Goal: Task Accomplishment & Management: Complete application form

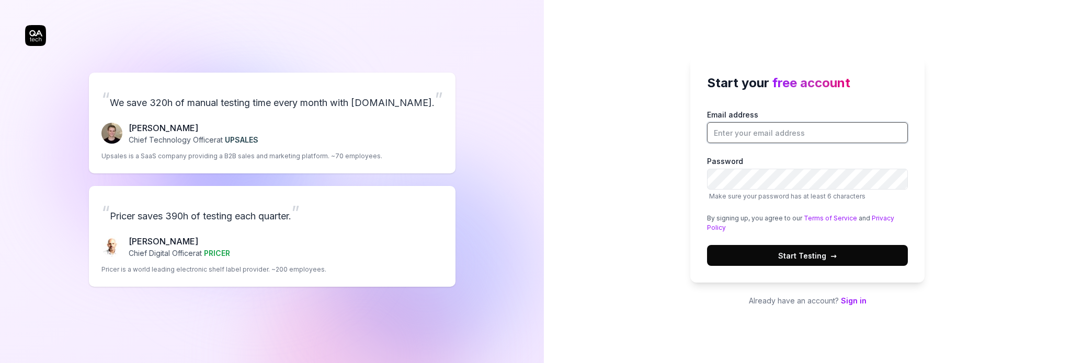
click at [747, 130] on input "Email address" at bounding box center [807, 132] width 201 height 21
type input "f"
paste input "[EMAIL_ADDRESS][DOMAIN_NAME]"
type input "[EMAIL_ADDRESS][DOMAIN_NAME]"
drag, startPoint x: 42, startPoint y: 34, endPoint x: 485, endPoint y: 31, distance: 443.0
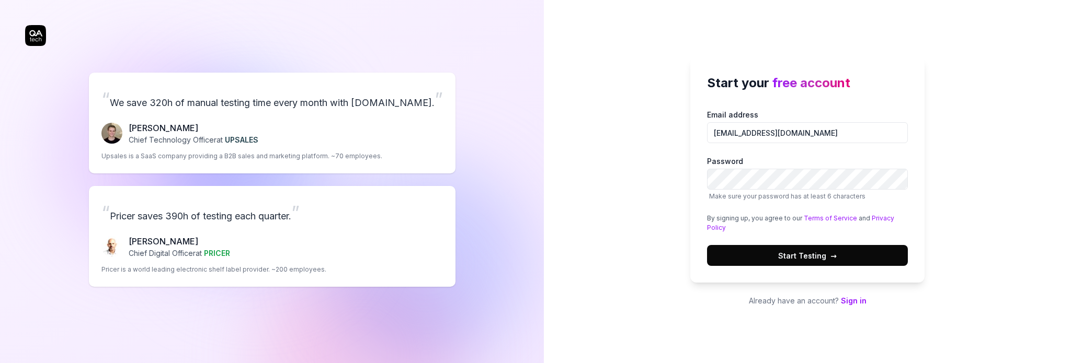
click at [485, 31] on div "“ We save 320h of manual testing time every month with QA.tech. ” Fredrik Seidl…" at bounding box center [272, 179] width 494 height 317
click at [785, 136] on input "Email address" at bounding box center [807, 132] width 201 height 21
paste input "[EMAIL_ADDRESS][DOMAIN_NAME]"
type input "[EMAIL_ADDRESS][DOMAIN_NAME]"
click at [794, 252] on span "Start Testing →" at bounding box center [807, 255] width 59 height 11
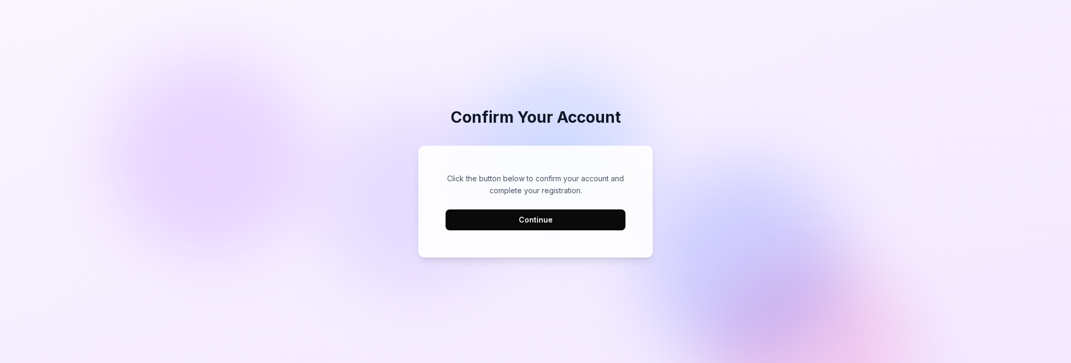
click at [516, 221] on button "Continue" at bounding box center [536, 220] width 180 height 21
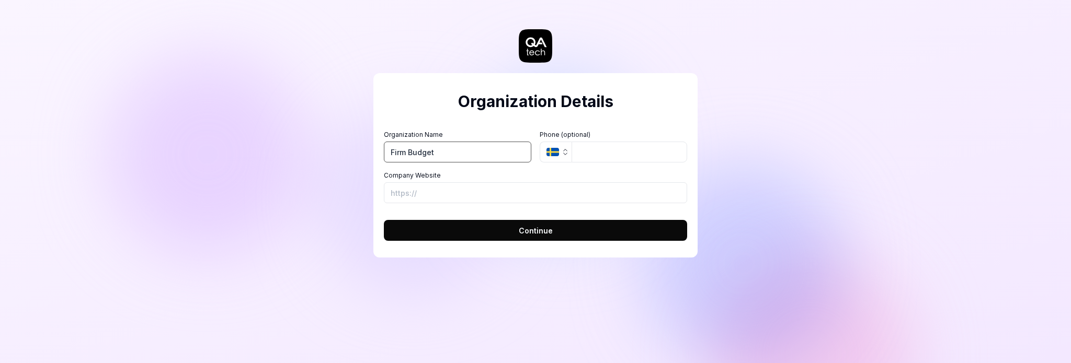
type input "Firm Budget"
click at [534, 223] on button "Continue" at bounding box center [535, 230] width 303 height 21
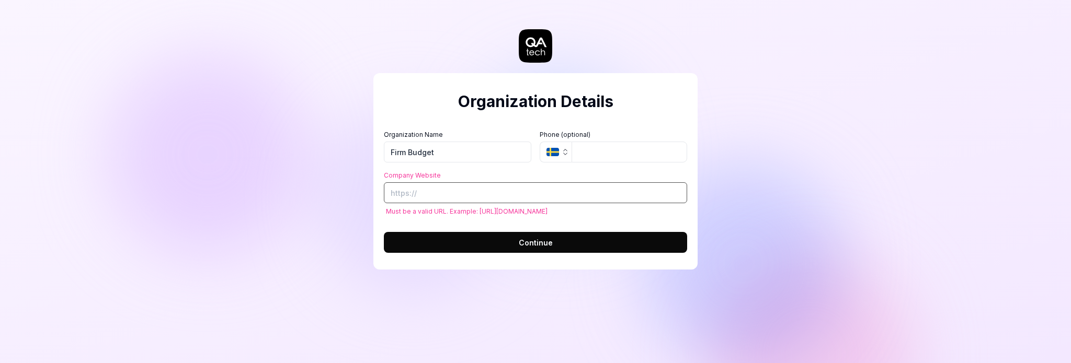
click at [587, 189] on input "Company Website" at bounding box center [535, 193] width 303 height 21
paste input "[URL][DOMAIN_NAME]"
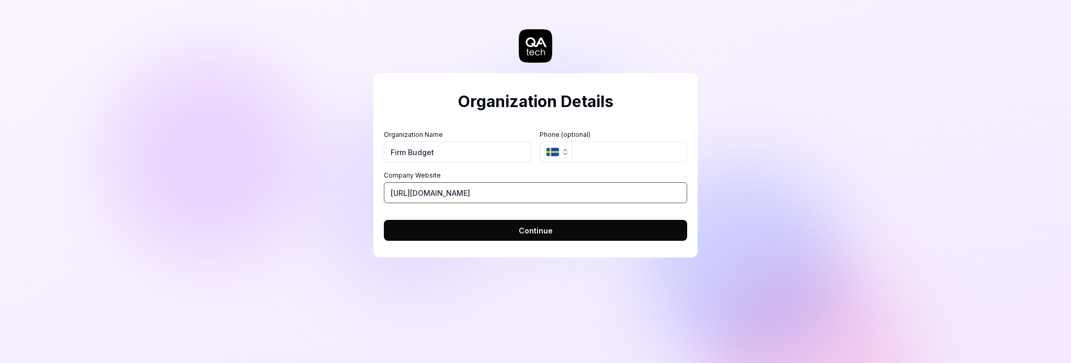
click at [454, 192] on input "[URL][DOMAIN_NAME]" at bounding box center [535, 193] width 303 height 21
click at [403, 190] on input "[URL][DOMAIN_NAME]" at bounding box center [535, 193] width 303 height 21
type input "[URL][DOMAIN_NAME]"
click at [550, 231] on span "Continue" at bounding box center [536, 230] width 34 height 11
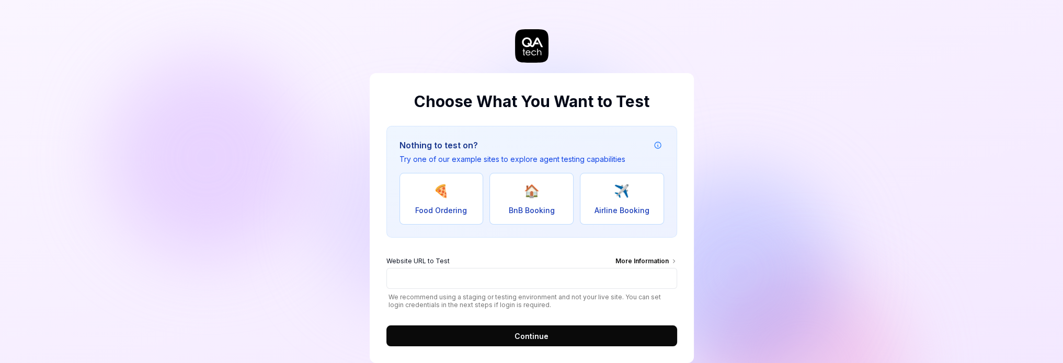
scroll to position [20, 0]
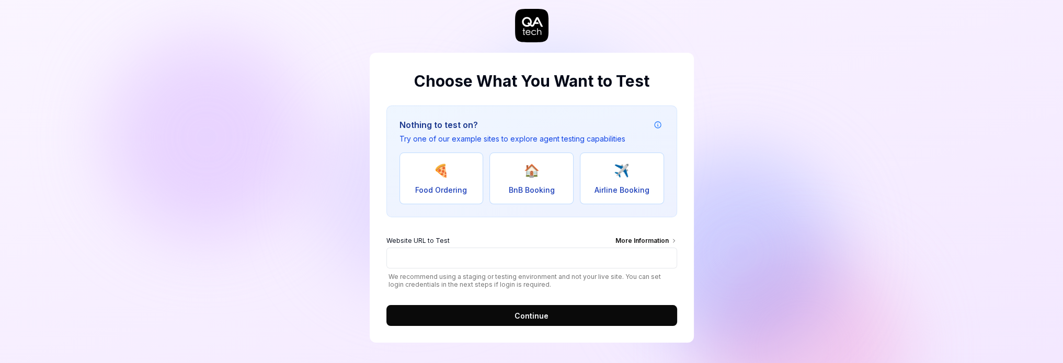
click at [533, 313] on span "Continue" at bounding box center [532, 316] width 34 height 11
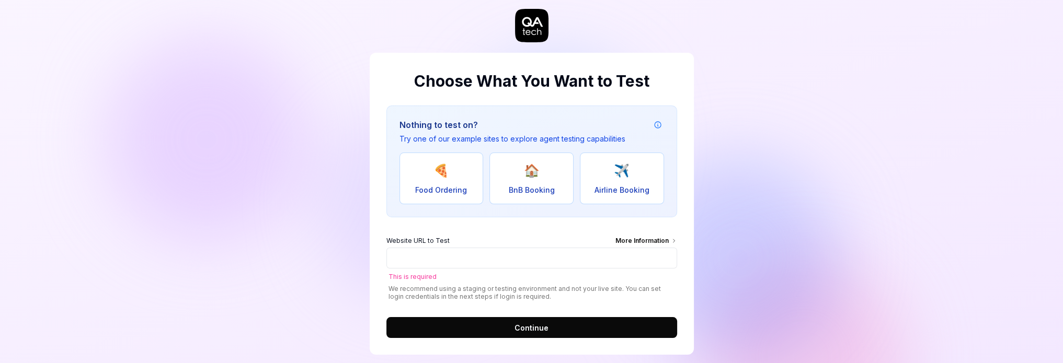
click at [452, 184] on button "🍕 Food Ordering" at bounding box center [442, 179] width 84 height 52
type input "[URL][DOMAIN_NAME]"
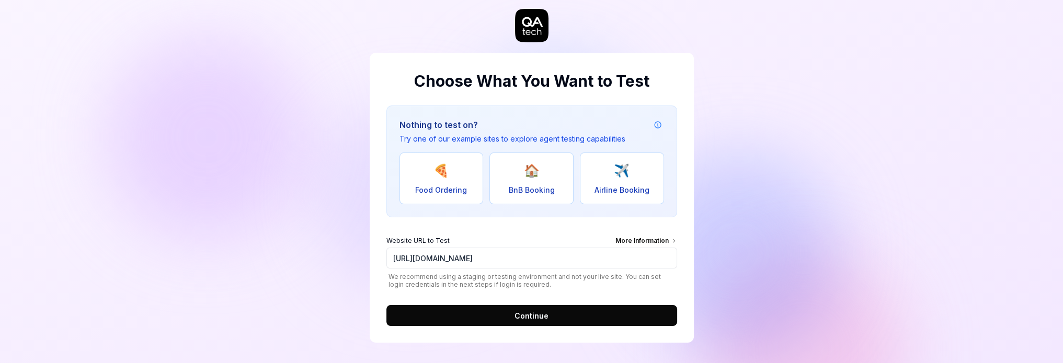
click at [531, 316] on span "Continue" at bounding box center [532, 316] width 34 height 11
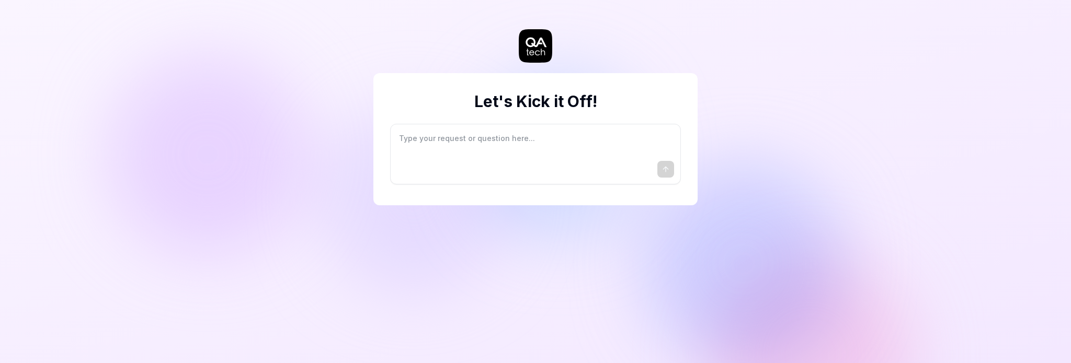
type textarea "*"
type textarea "I"
type textarea "*"
type textarea "I"
type textarea "*"
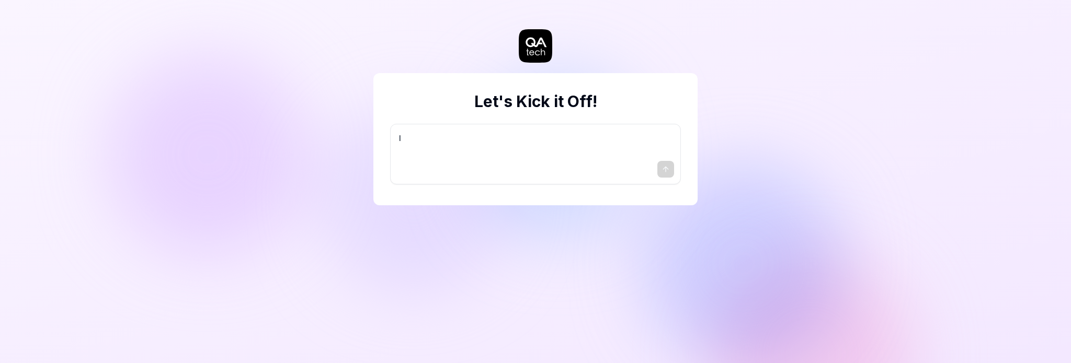
type textarea "I w"
type textarea "*"
type textarea "I wa"
type textarea "*"
type textarea "I wan"
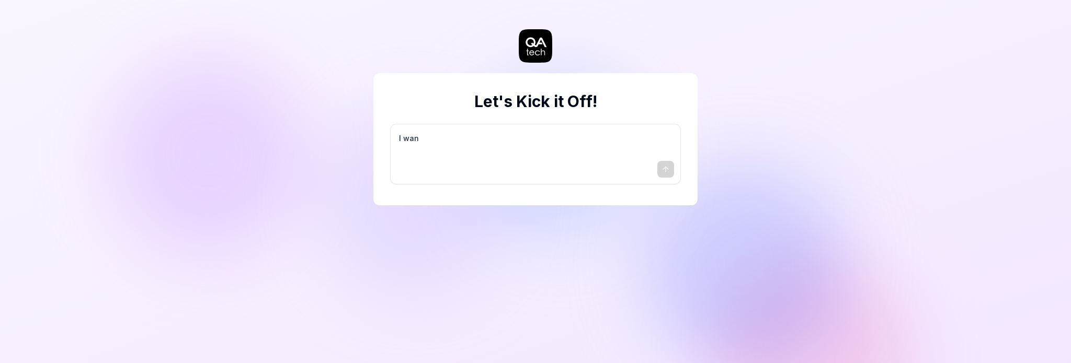
type textarea "*"
type textarea "I want"
type textarea "*"
type textarea "I want"
type textarea "*"
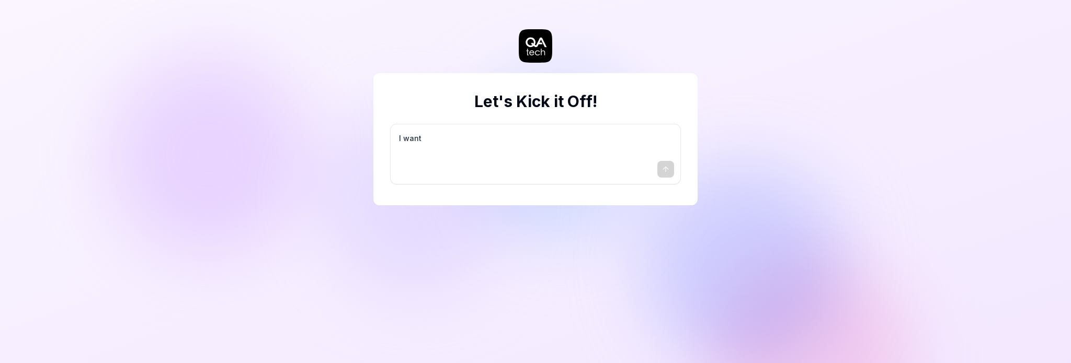
type textarea "I want a"
type textarea "*"
type textarea "I want a"
type textarea "*"
type textarea "I want a g"
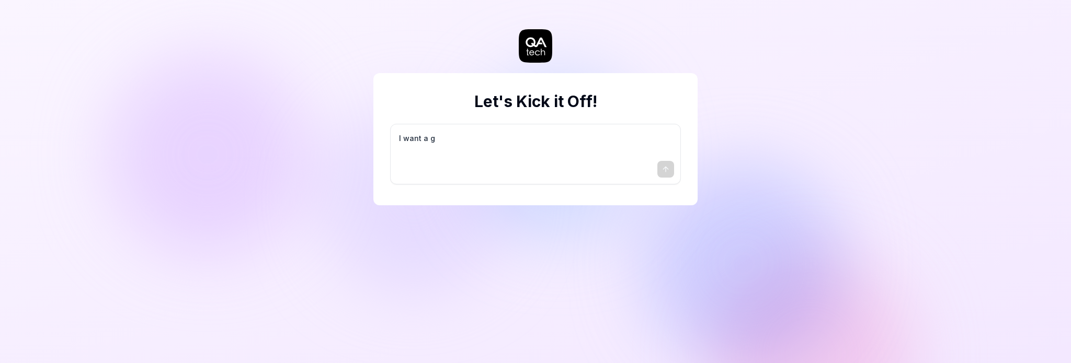
type textarea "*"
type textarea "I want a go"
type textarea "*"
type textarea "I want a goo"
type textarea "*"
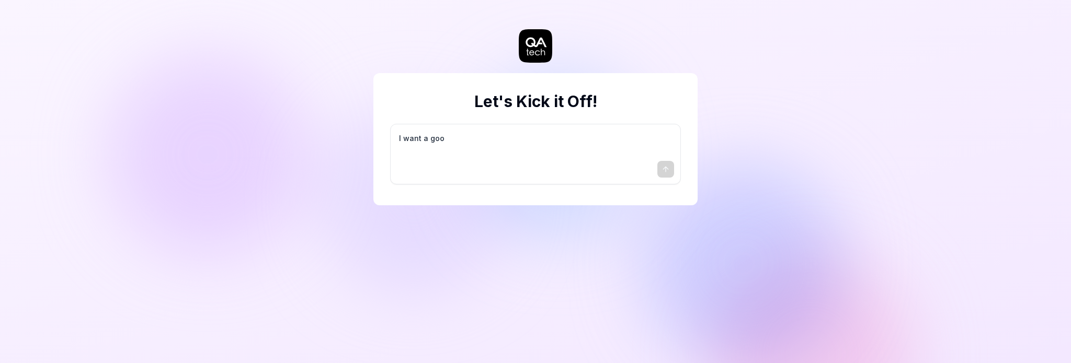
type textarea "I want a good"
type textarea "*"
type textarea "I want a good"
type textarea "*"
type textarea "I want a good t"
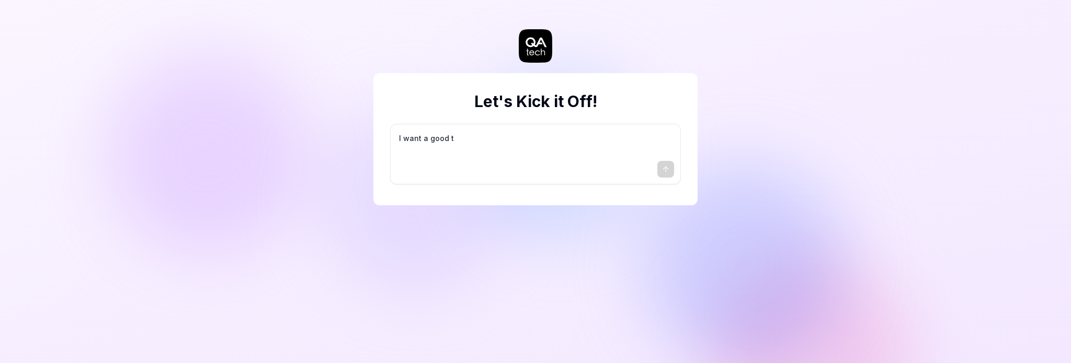
type textarea "*"
type textarea "I want a good te"
type textarea "*"
type textarea "I want a good tes"
type textarea "*"
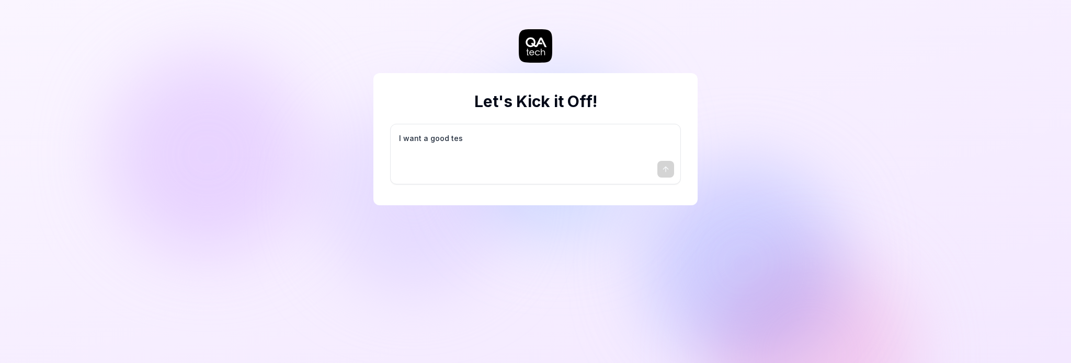
type textarea "I want a good test"
type textarea "*"
type textarea "I want a good test"
type textarea "*"
type textarea "I want a good test s"
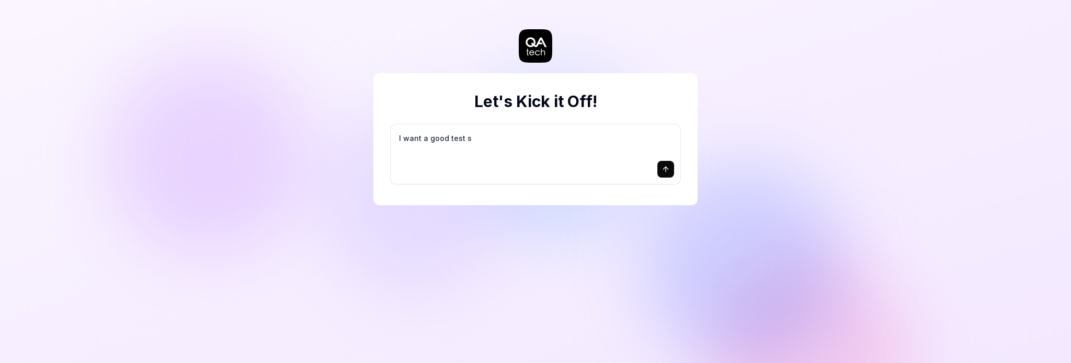
type textarea "*"
type textarea "I want a good test se"
type textarea "*"
type textarea "I want a good test set"
type textarea "*"
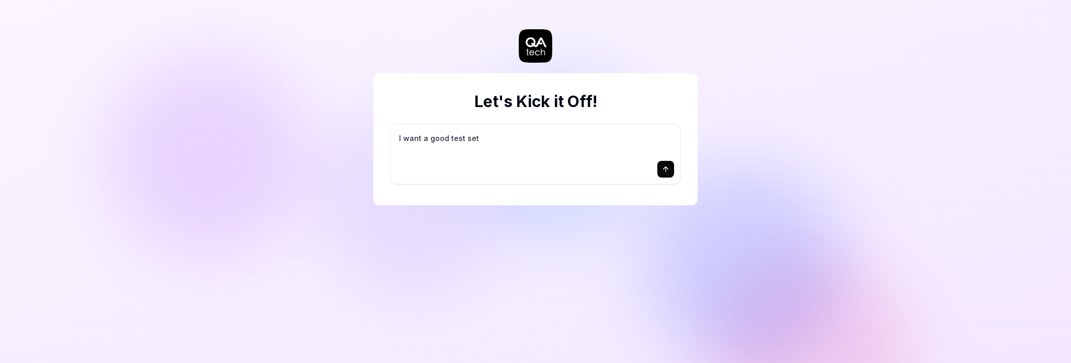
type textarea "I want a good test setu"
type textarea "*"
type textarea "I want a good test setup"
type textarea "*"
type textarea "I want a good test setup"
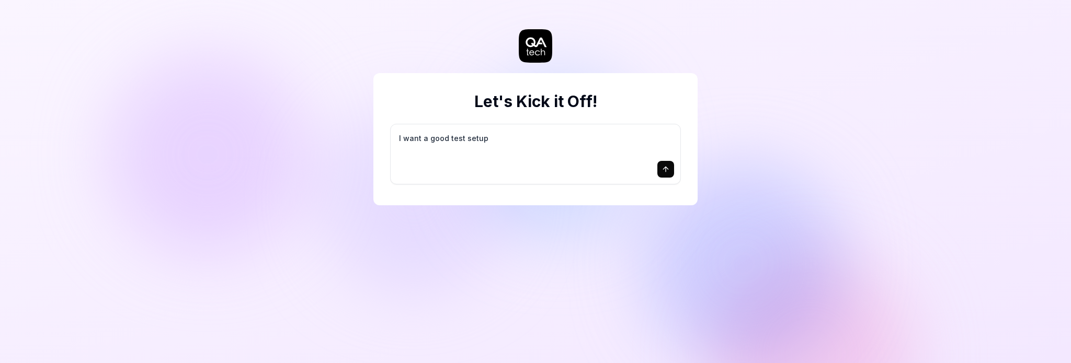
type textarea "*"
type textarea "I want a good test setup f"
type textarea "*"
type textarea "I want a good test setup fo"
type textarea "*"
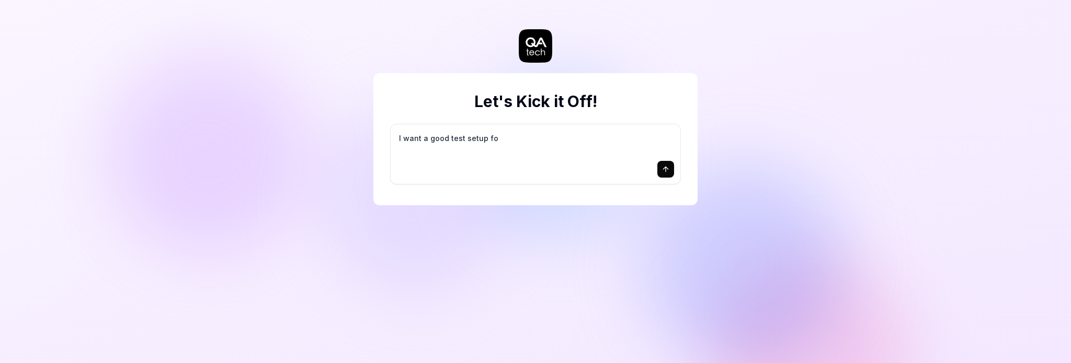
type textarea "I want a good test setup for"
type textarea "*"
type textarea "I want a good test setup for"
type textarea "*"
type textarea "I want a good test setup for m"
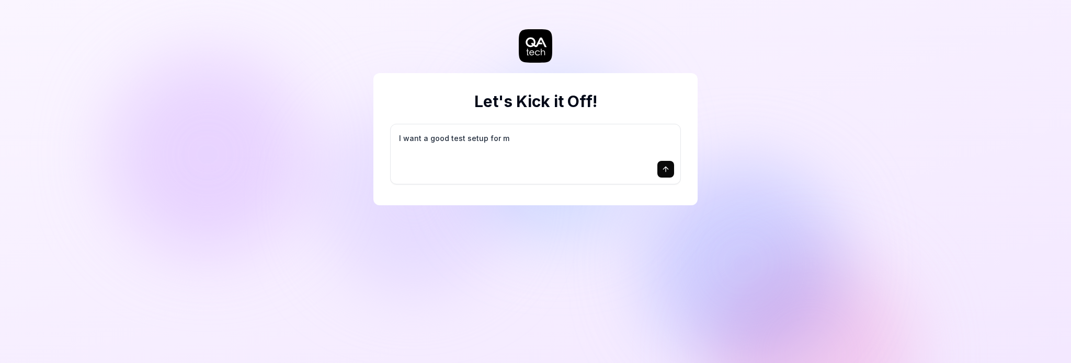
type textarea "*"
type textarea "I want a good test setup for my"
type textarea "*"
type textarea "I want a good test setup for my"
type textarea "*"
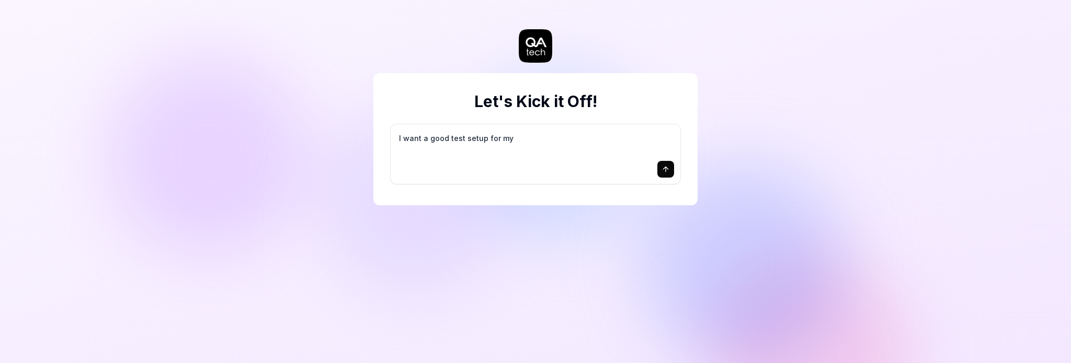
type textarea "I want a good test setup for my s"
type textarea "*"
type textarea "I want a good test setup for my si"
type textarea "*"
type textarea "I want a good test setup for my sit"
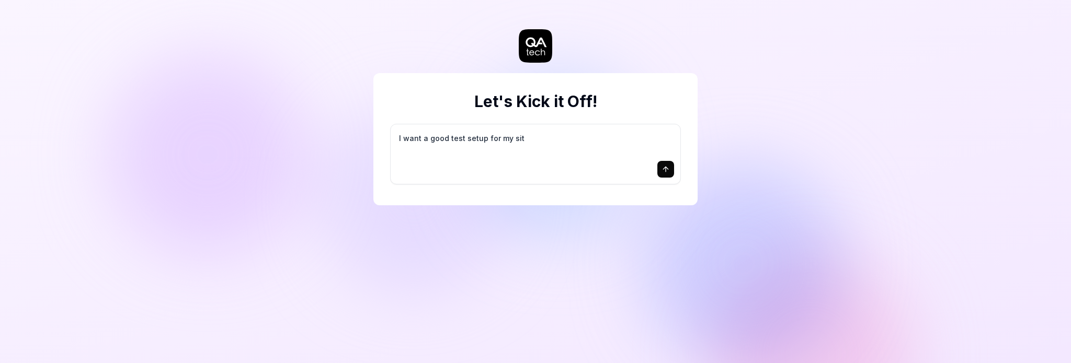
type textarea "*"
type textarea "I want a good test setup for my site"
type textarea "*"
type textarea "I want a good test setup for my site"
type textarea "*"
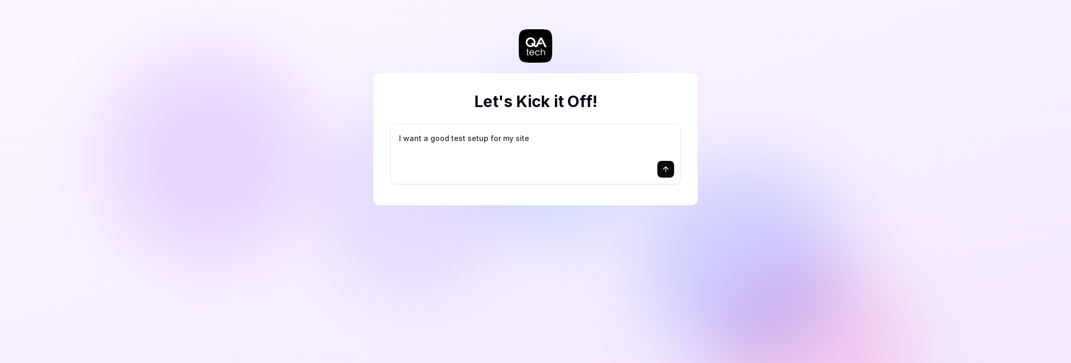
type textarea "I want a good test setup for my site -"
type textarea "*"
type textarea "I want a good test setup for my site -"
type textarea "*"
type textarea "I want a good test setup for my site - h"
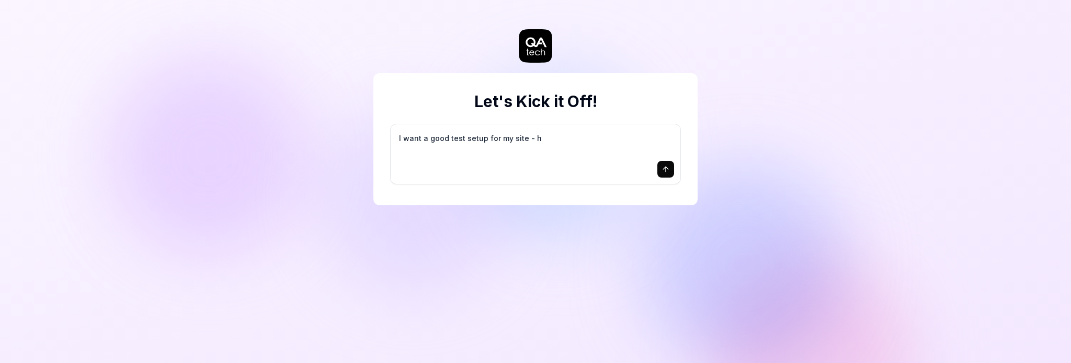
type textarea "*"
type textarea "I want a good test setup for my site - he"
type textarea "*"
type textarea "I want a good test setup for my site - hel"
type textarea "*"
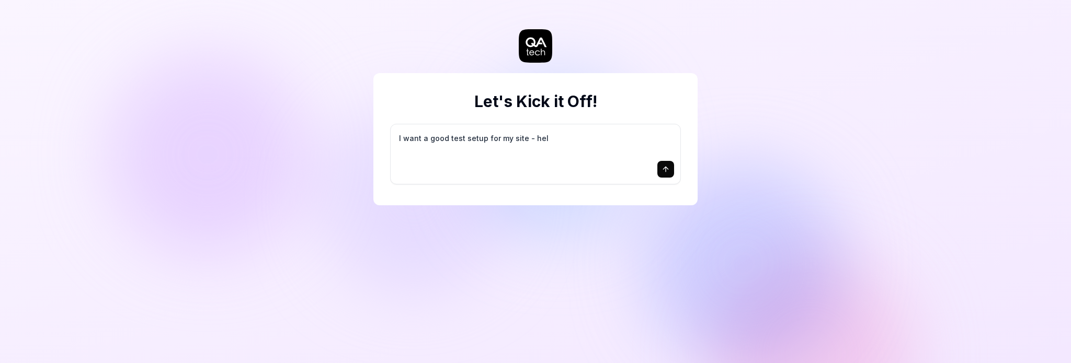
type textarea "I want a good test setup for my site - help"
type textarea "*"
type textarea "I want a good test setup for my site - help"
type textarea "*"
type textarea "I want a good test setup for my site - help m"
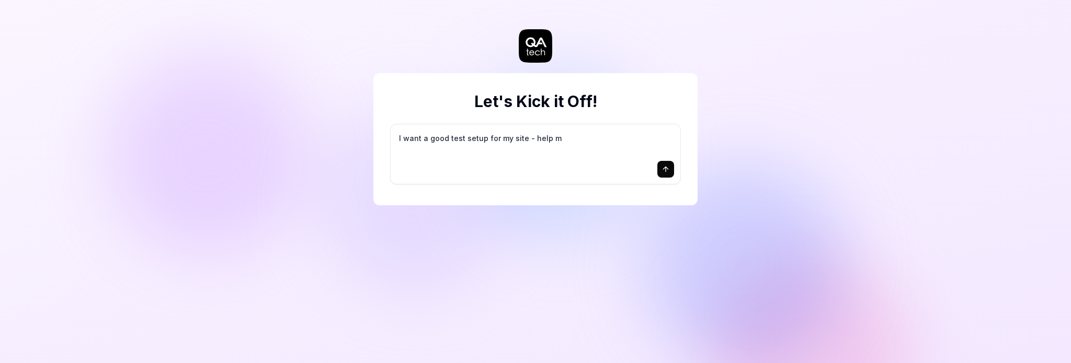
type textarea "*"
type textarea "I want a good test setup for my site - help me"
type textarea "*"
type textarea "I want a good test setup for my site - help me"
type textarea "*"
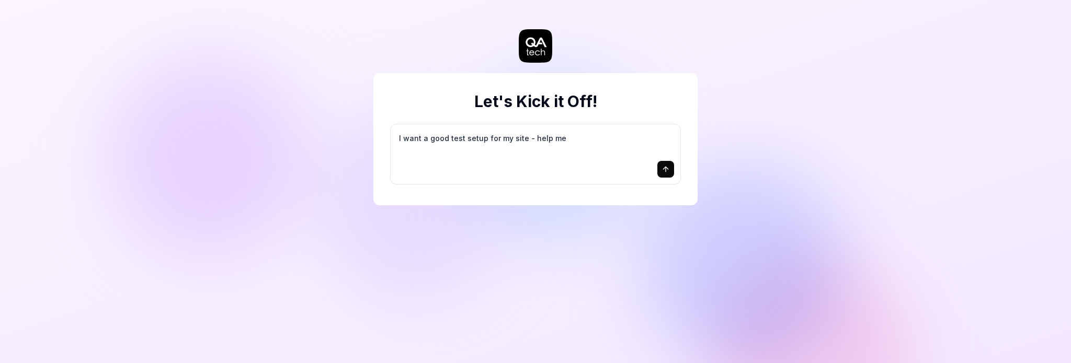
type textarea "I want a good test setup for my site - help me c"
type textarea "*"
type textarea "I want a good test setup for my site - help me cr"
type textarea "*"
type textarea "I want a good test setup for my site - help me cre"
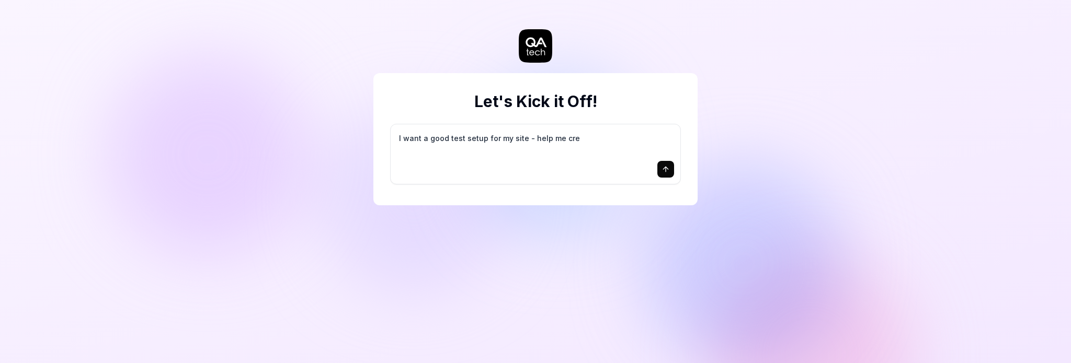
type textarea "*"
type textarea "I want a good test setup for my site - help me crea"
type textarea "*"
type textarea "I want a good test setup for my site - help me creat"
type textarea "*"
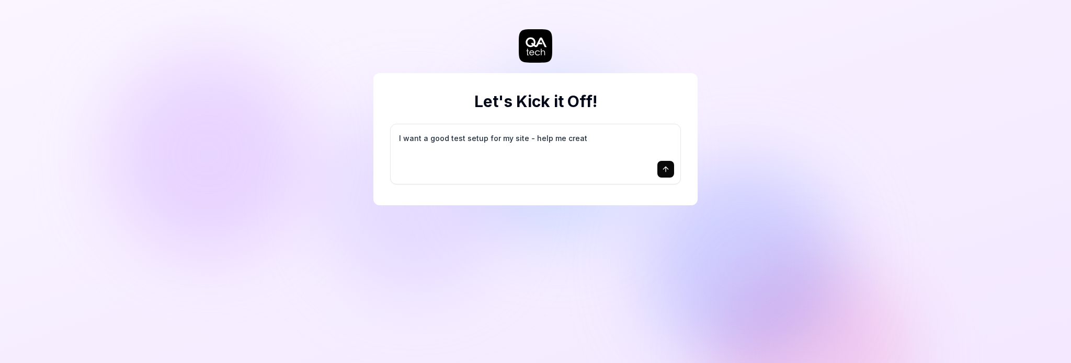
type textarea "I want a good test setup for my site - help me create"
type textarea "*"
type textarea "I want a good test setup for my site - help me create"
type textarea "*"
type textarea "I want a good test setup for my site - help me create t"
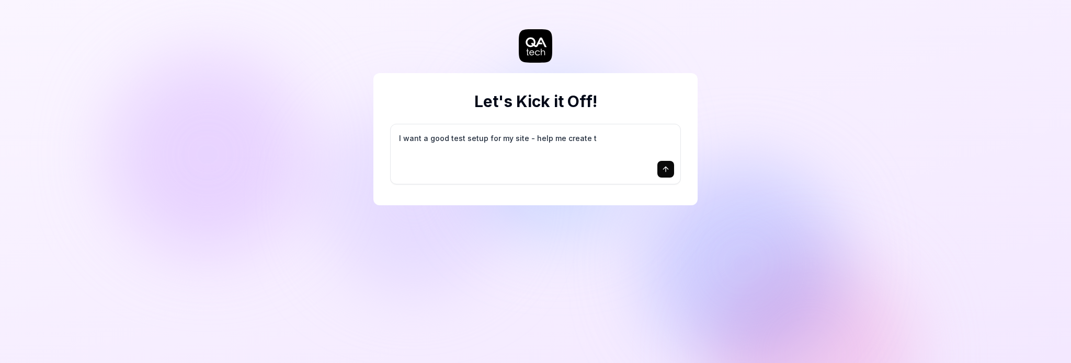
type textarea "*"
type textarea "I want a good test setup for my site - help me create th"
type textarea "*"
type textarea "I want a good test setup for my site - help me create the"
type textarea "*"
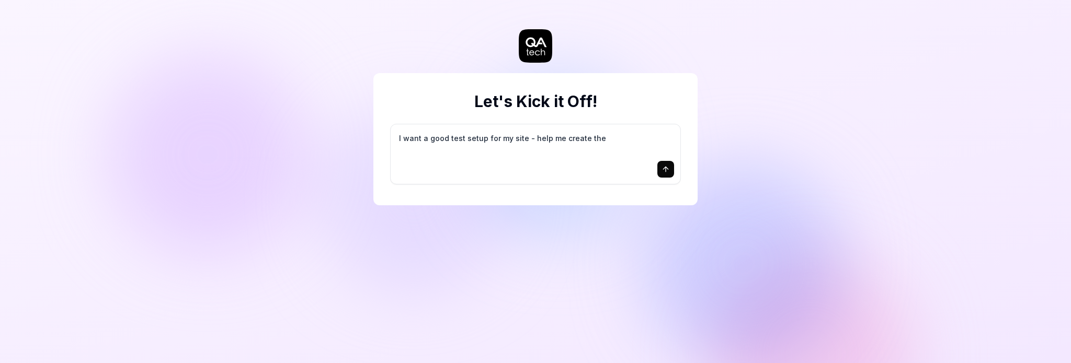
type textarea "I want a good test setup for my site - help me create the"
type textarea "*"
type textarea "I want a good test setup for my site - help me create the f"
type textarea "*"
type textarea "I want a good test setup for my site - help me create the fi"
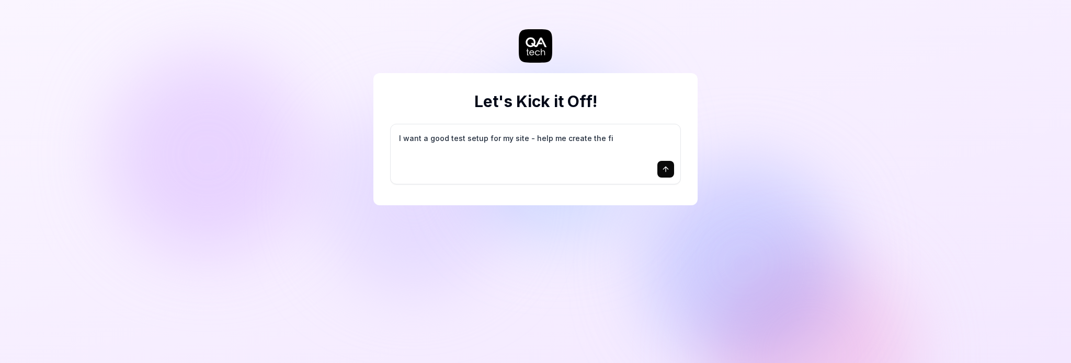
type textarea "*"
type textarea "I want a good test setup for my site - help me create the fir"
type textarea "*"
type textarea "I want a good test setup for my site - help me create the firs"
type textarea "*"
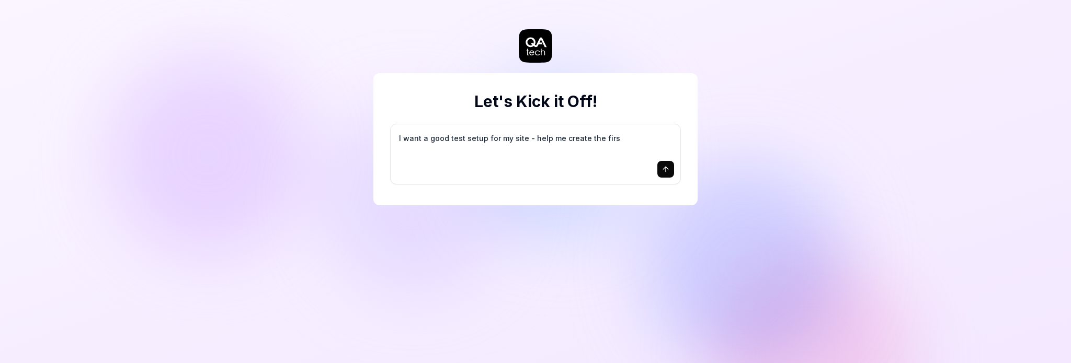
type textarea "I want a good test setup for my site - help me create the first"
type textarea "*"
type textarea "I want a good test setup for my site - help me create the first"
type textarea "*"
type textarea "I want a good test setup for my site - help me create the first 3"
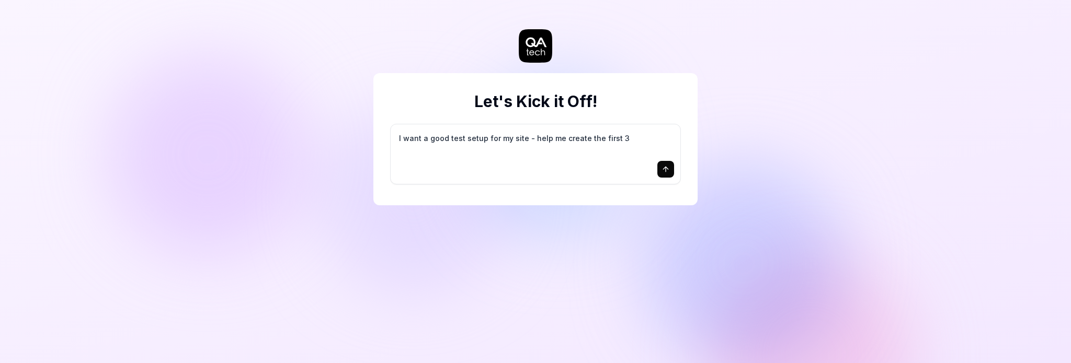
type textarea "*"
type textarea "I want a good test setup for my site - help me create the first 3-"
type textarea "*"
type textarea "I want a good test setup for my site - help me create the first 3-5"
type textarea "*"
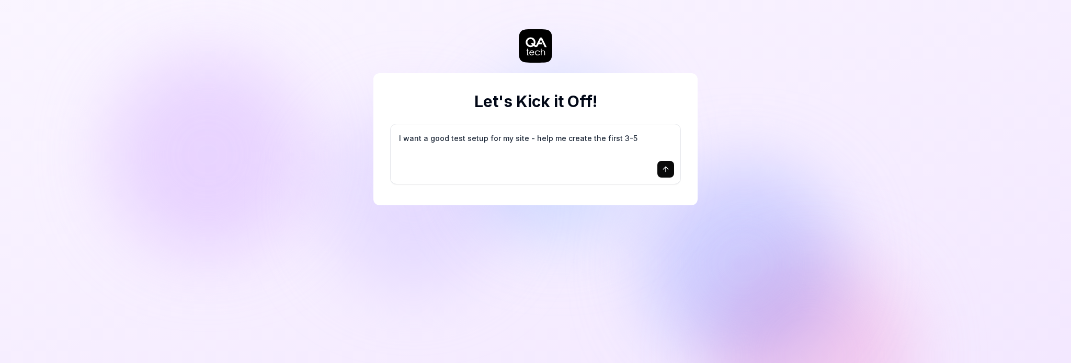
type textarea "I want a good test setup for my site - help me create the first 3-5"
type textarea "*"
type textarea "I want a good test setup for my site - help me create the first 3-5 t"
type textarea "*"
type textarea "I want a good test setup for my site - help me create the first 3-5 te"
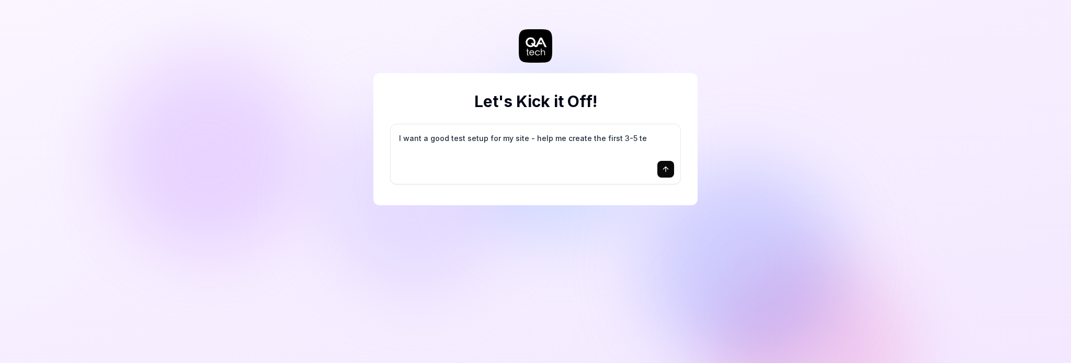
type textarea "*"
type textarea "I want a good test setup for my site - help me create the first 3-5 tes"
type textarea "*"
type textarea "I want a good test setup for my site - help me create the first 3-5 test"
type textarea "*"
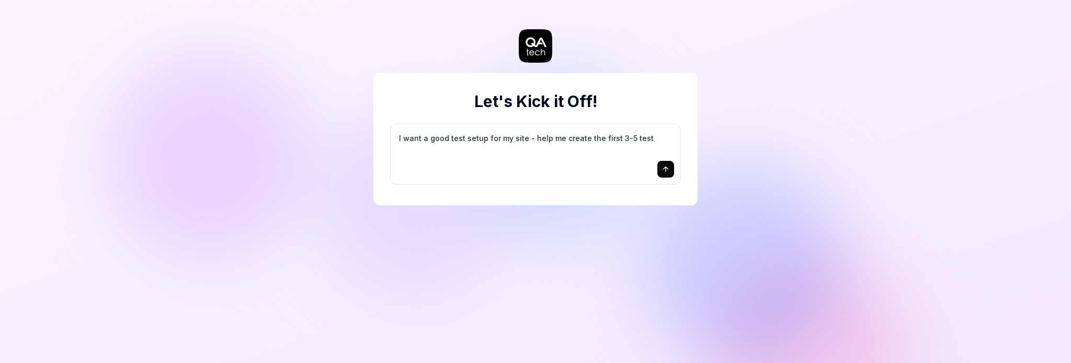
type textarea "I want a good test setup for my site - help me create the first 3-5 test"
type textarea "*"
type textarea "I want a good test setup for my site - help me create the first 3-5 test c"
type textarea "*"
type textarea "I want a good test setup for my site - help me create the first 3-5 test ca"
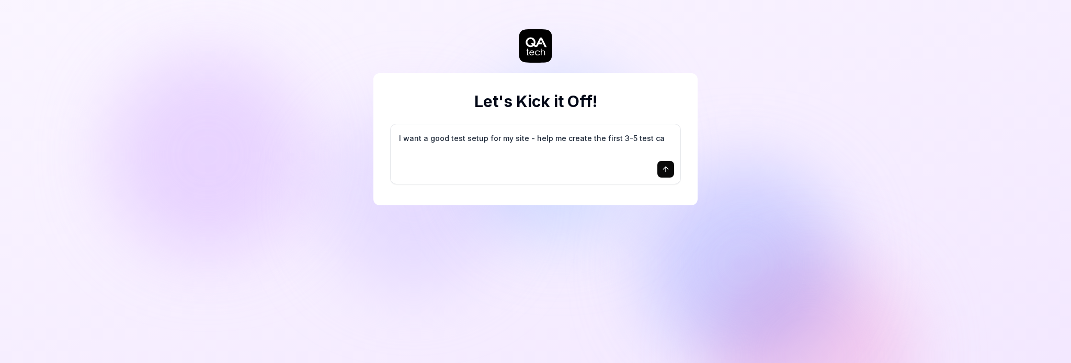
type textarea "*"
type textarea "I want a good test setup for my site - help me create the first 3-5 test cas"
type textarea "*"
type textarea "I want a good test setup for my site - help me create the first 3-5 test case"
type textarea "*"
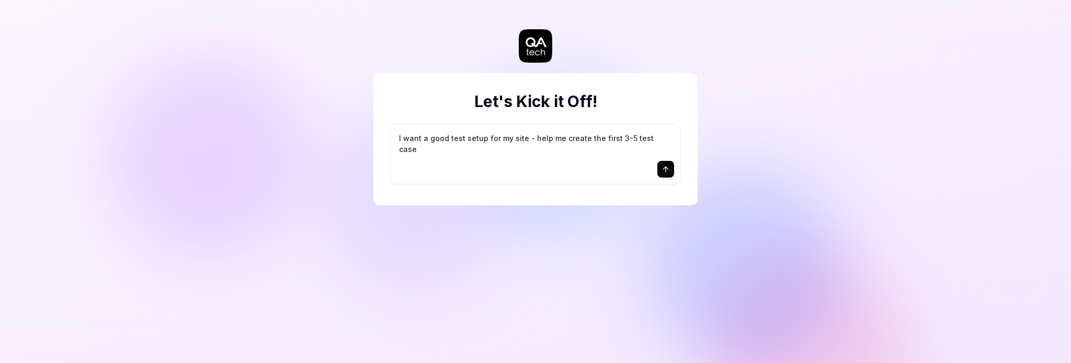
type textarea "I want a good test setup for my site - help me create the first 3-5 test cases"
click at [666, 169] on icon "submit" at bounding box center [666, 169] width 0 height 5
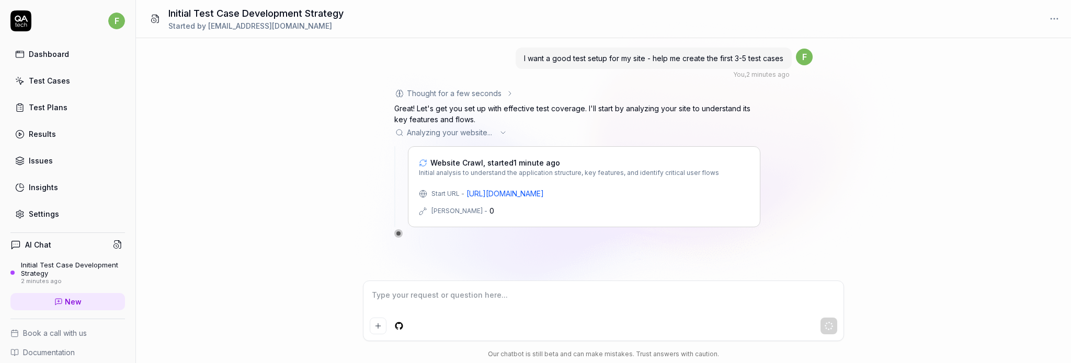
click at [541, 196] on link "[URL][DOMAIN_NAME]" at bounding box center [504, 193] width 77 height 11
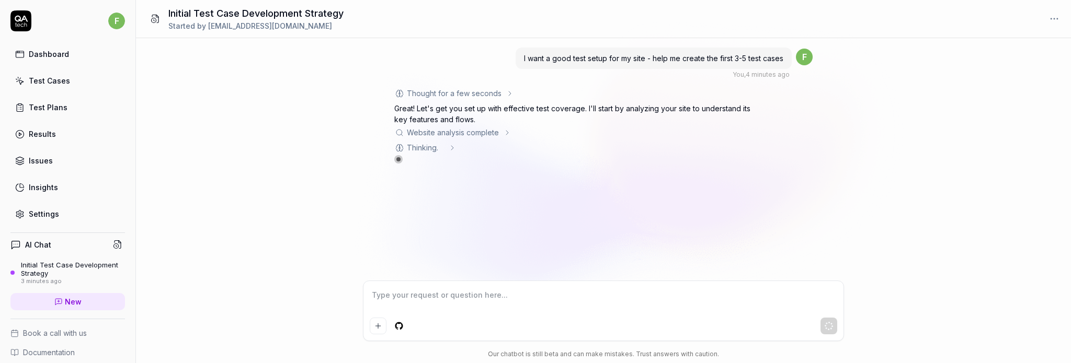
type textarea "*"
